Goal: Check status: Check status

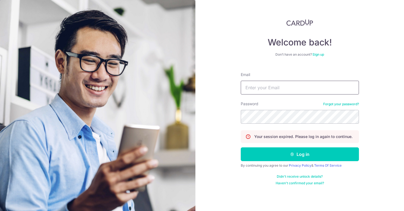
click at [267, 88] on input "Email" at bounding box center [300, 88] width 118 height 14
type input "[EMAIL_ADDRESS][DOMAIN_NAME]"
click at [241, 147] on button "Log in" at bounding box center [300, 154] width 118 height 14
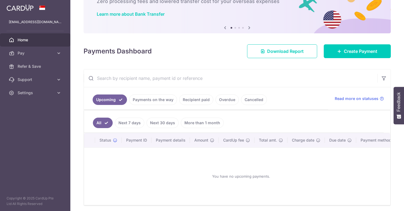
scroll to position [58, 0]
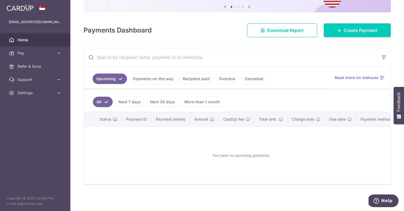
click at [154, 76] on link "Payments on the way" at bounding box center [153, 78] width 48 height 10
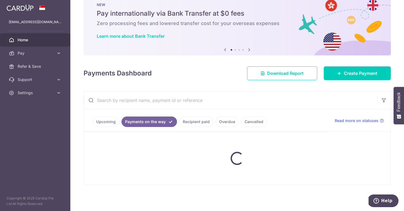
scroll to position [35, 0]
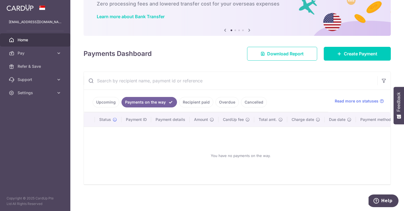
click at [195, 102] on link "Recipient paid" at bounding box center [196, 102] width 34 height 10
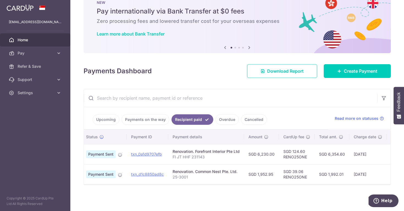
scroll to position [0, 0]
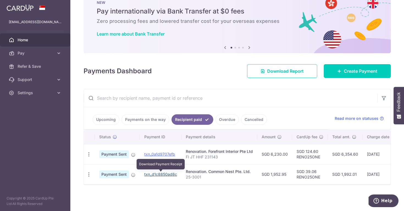
click at [166, 174] on link "txn_d1c8850ad8c" at bounding box center [160, 174] width 33 height 5
click at [115, 175] on span "Payment Sent" at bounding box center [114, 174] width 30 height 8
click at [148, 187] on div "× Pause Schedule Pause all future payments in this series Pause just this one p…" at bounding box center [237, 105] width 334 height 211
drag, startPoint x: 209, startPoint y: 170, endPoint x: 235, endPoint y: 170, distance: 26.4
click at [235, 170] on div "Renovation. Common Nest Pte. Ltd." at bounding box center [219, 170] width 67 height 5
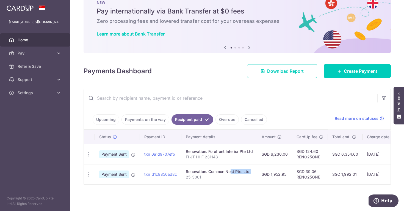
copy div "Common Nest"
